Goal: Download file/media

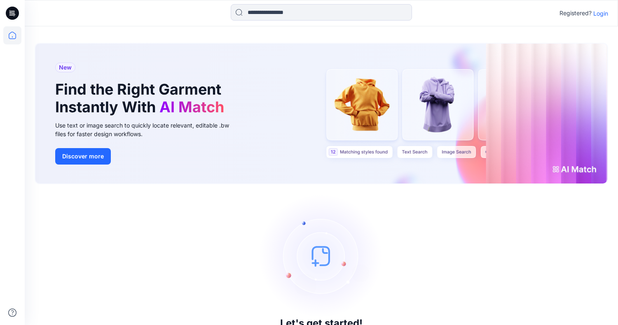
click at [598, 12] on p "Login" at bounding box center [600, 13] width 15 height 9
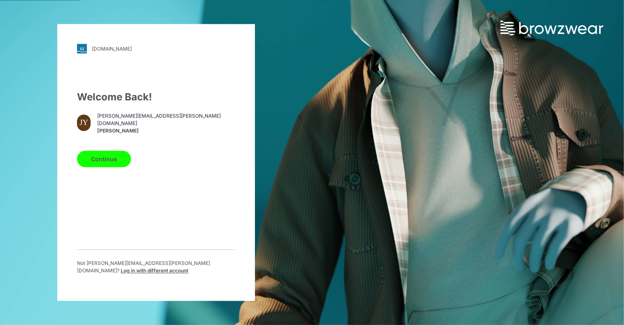
click at [107, 162] on button "Continue" at bounding box center [104, 159] width 54 height 16
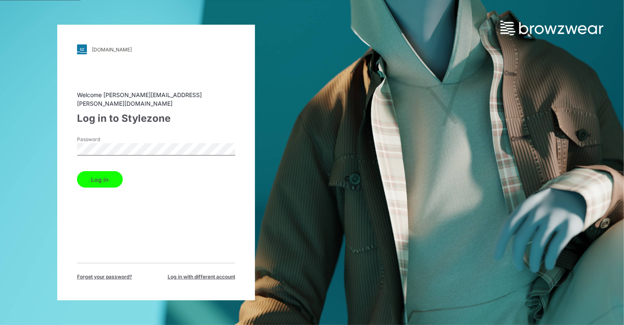
click at [97, 178] on button "Log in" at bounding box center [100, 179] width 46 height 16
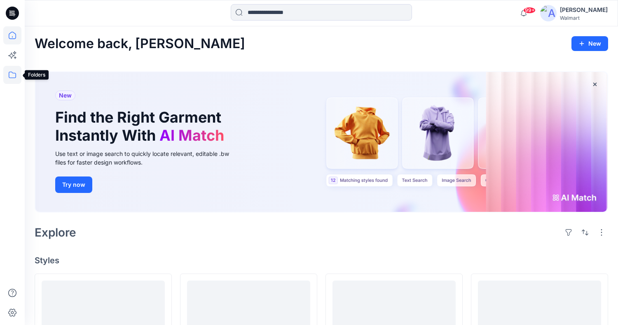
click at [6, 75] on icon at bounding box center [12, 75] width 18 height 18
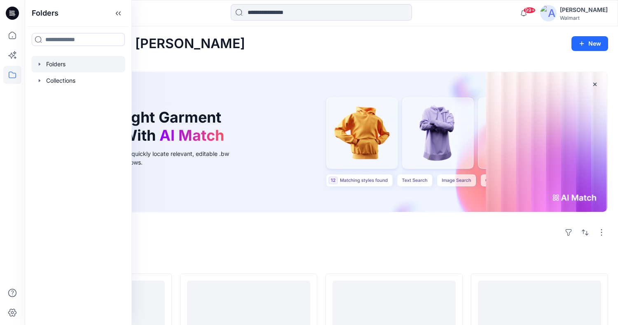
click at [43, 65] on div at bounding box center [78, 64] width 94 height 16
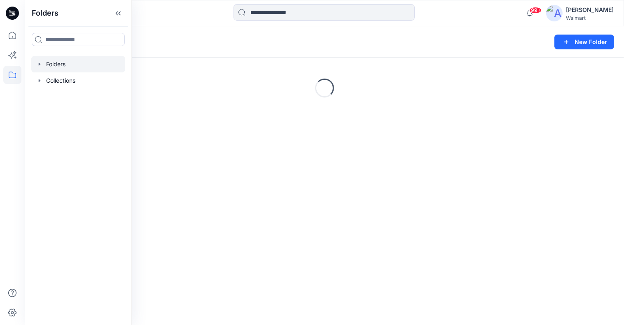
click at [40, 66] on icon "button" at bounding box center [39, 64] width 7 height 7
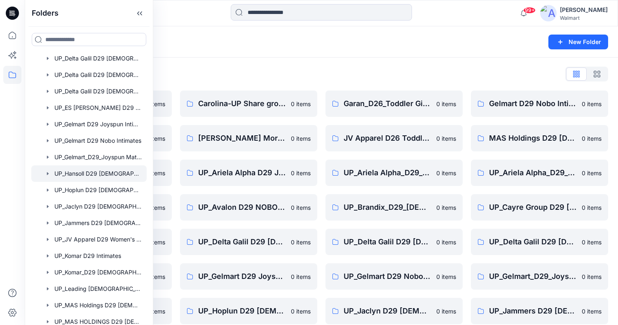
scroll to position [329, 0]
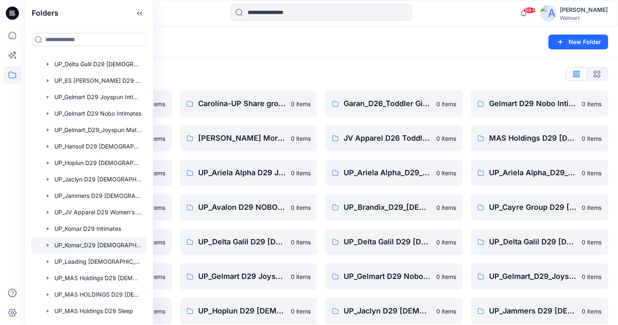
click at [114, 249] on div at bounding box center [88, 245] width 115 height 16
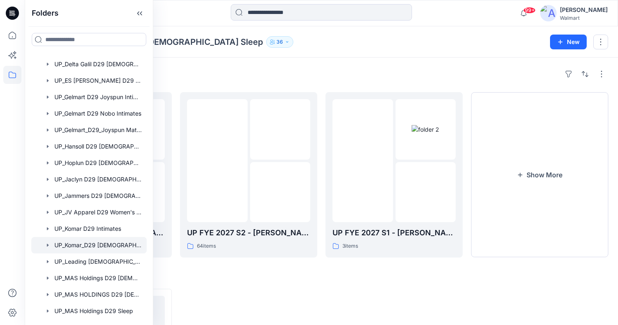
click at [340, 56] on div "Folders UP_Komar_D29 [DEMOGRAPHIC_DATA] Sleep 36 New" at bounding box center [321, 41] width 593 height 31
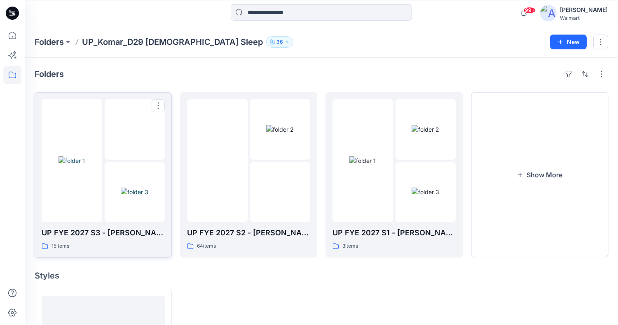
click at [71, 201] on div at bounding box center [72, 160] width 61 height 123
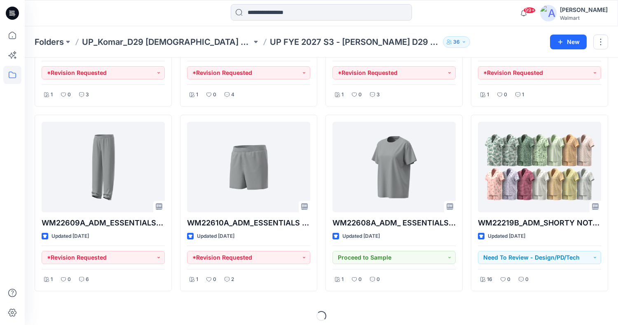
scroll to position [352, 0]
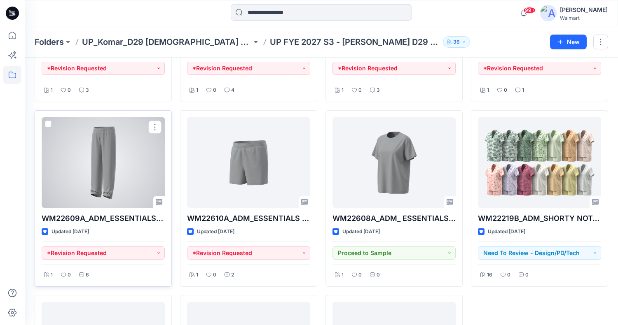
click at [93, 168] on div at bounding box center [103, 162] width 123 height 91
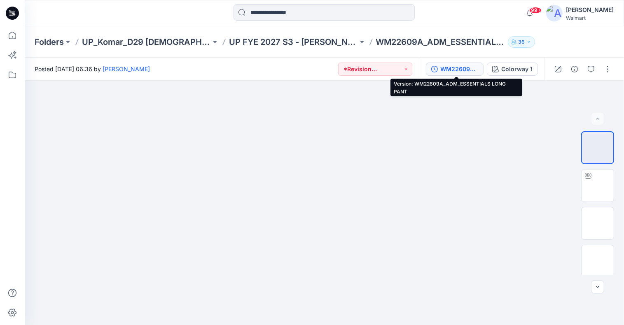
click at [452, 71] on div "WM22609A_ADM_ESSENTIALS LONG PANT" at bounding box center [459, 69] width 38 height 9
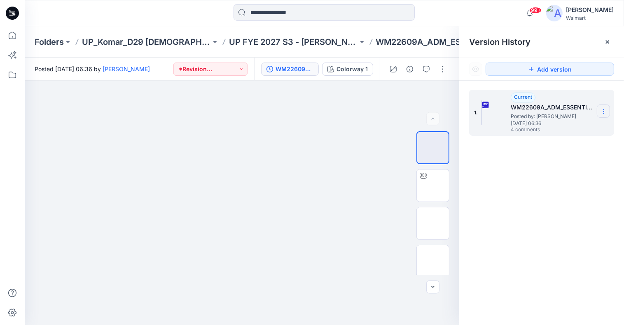
click at [602, 111] on icon at bounding box center [603, 111] width 7 height 7
click at [543, 127] on span "Download Source BW File" at bounding box center [561, 128] width 69 height 10
